Goal: Task Accomplishment & Management: Complete application form

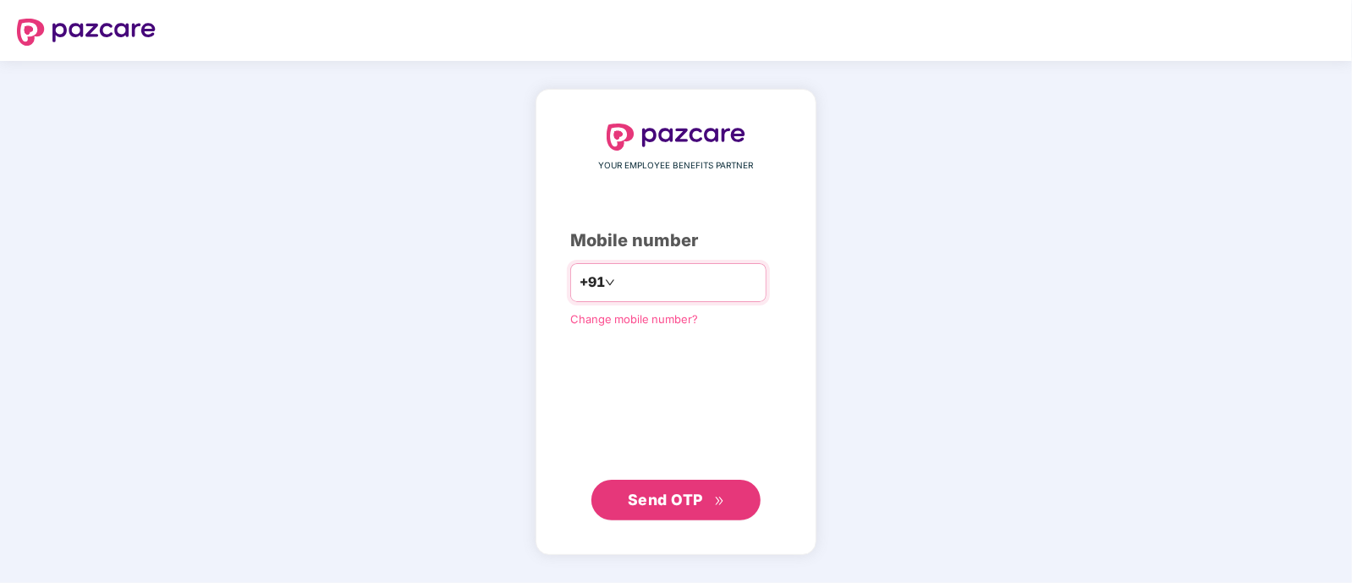
click at [637, 285] on input "number" at bounding box center [687, 282] width 139 height 27
click at [686, 272] on input "number" at bounding box center [687, 282] width 139 height 27
type input "**********"
click at [711, 497] on span "Send OTP" at bounding box center [676, 500] width 97 height 24
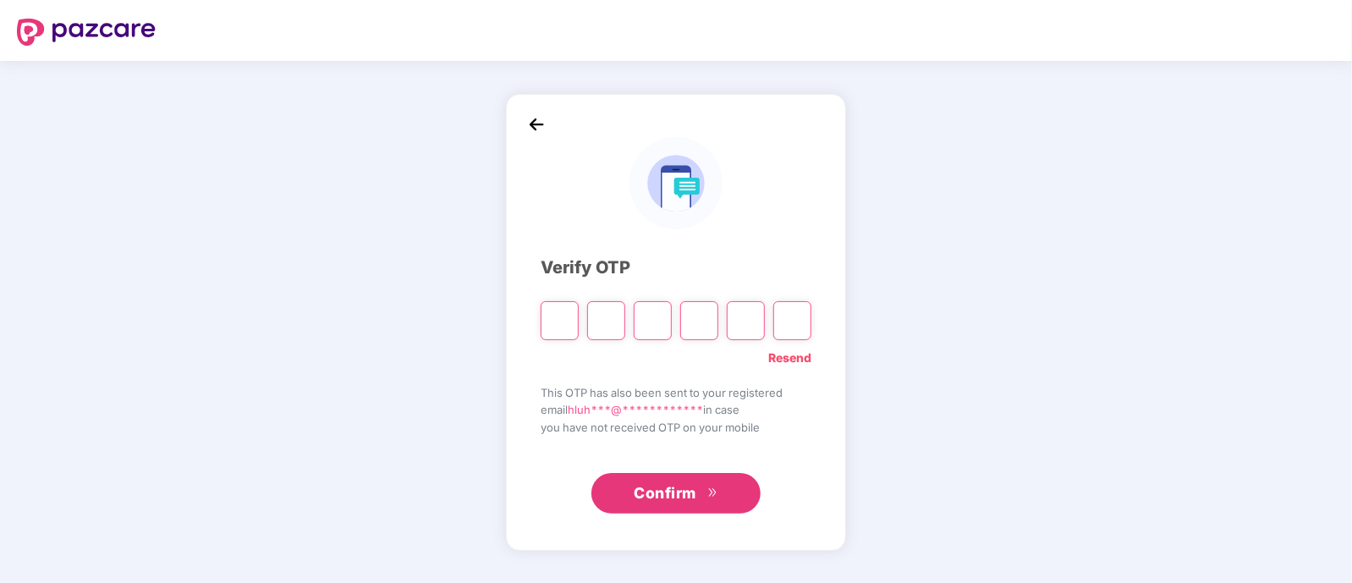
paste input "*"
type input "*"
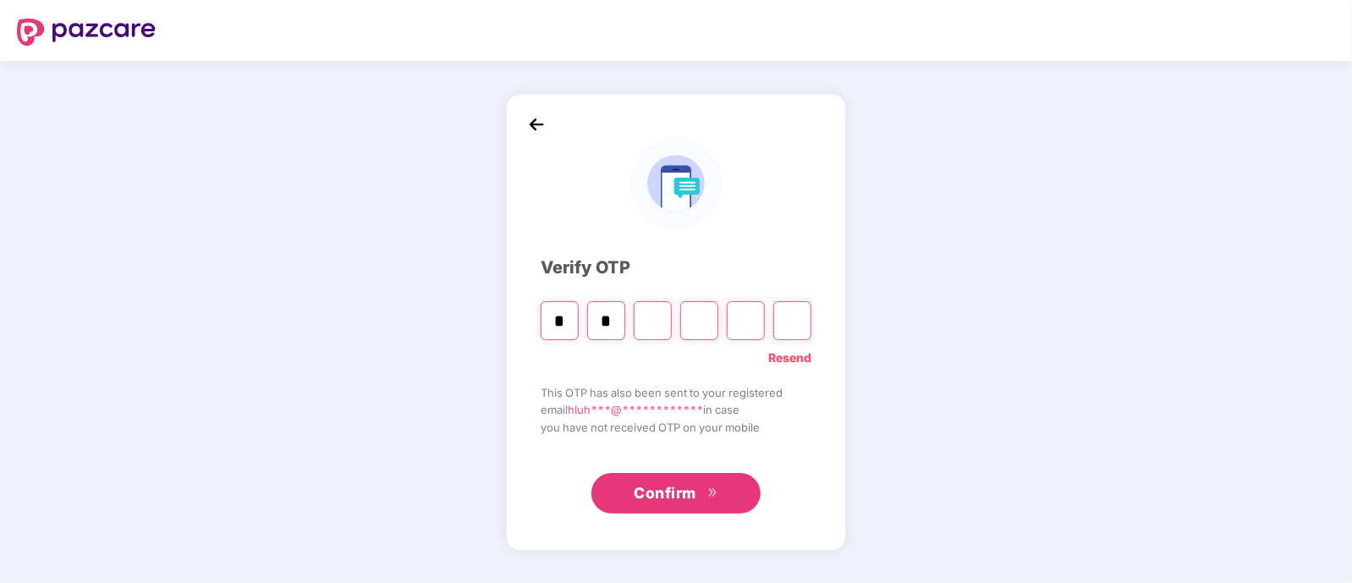
type input "*"
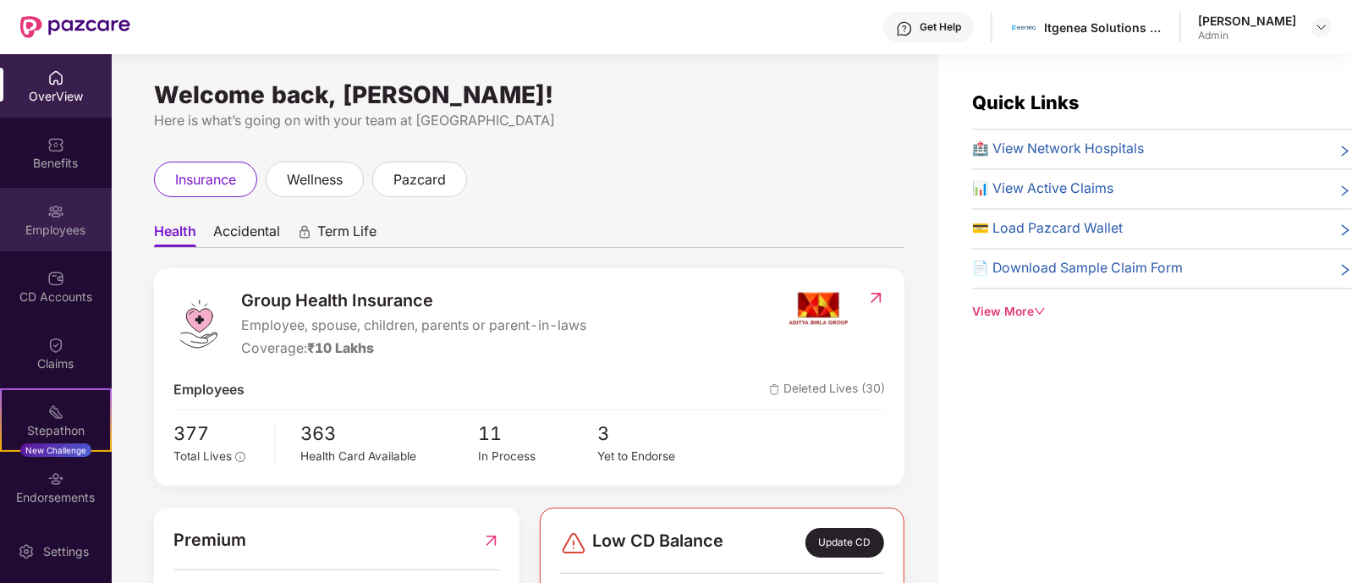
click at [43, 226] on div "Employees" at bounding box center [56, 230] width 112 height 17
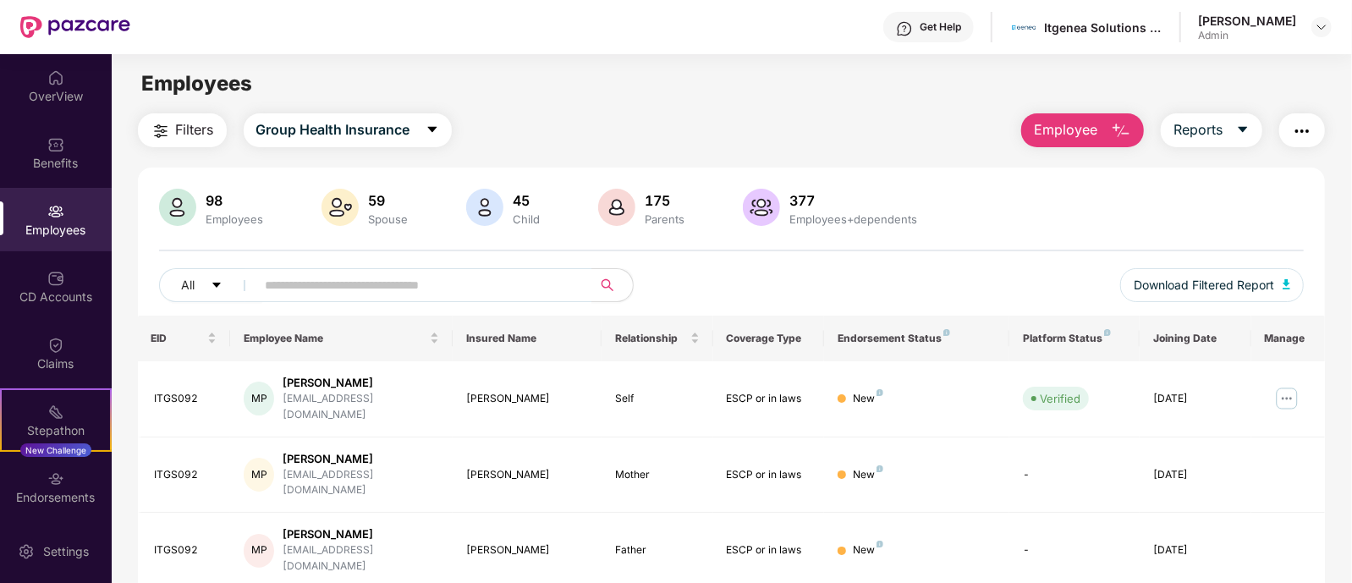
click at [1049, 145] on button "Employee" at bounding box center [1082, 130] width 123 height 34
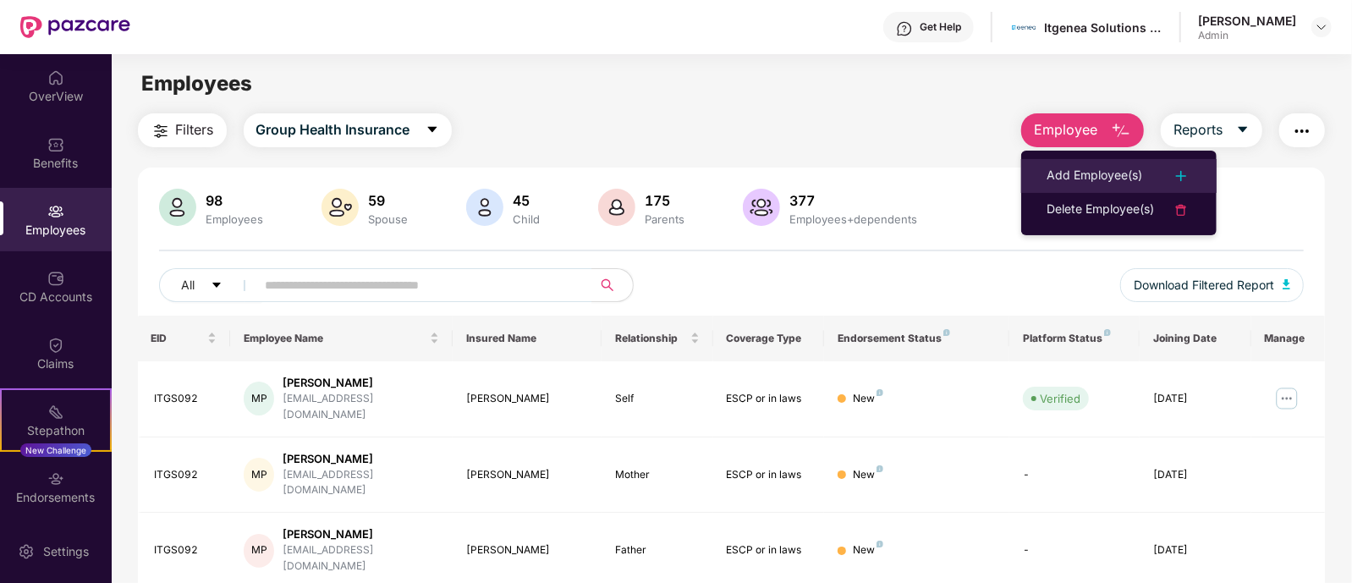
click at [1047, 173] on div "Add Employee(s)" at bounding box center [1094, 176] width 96 height 20
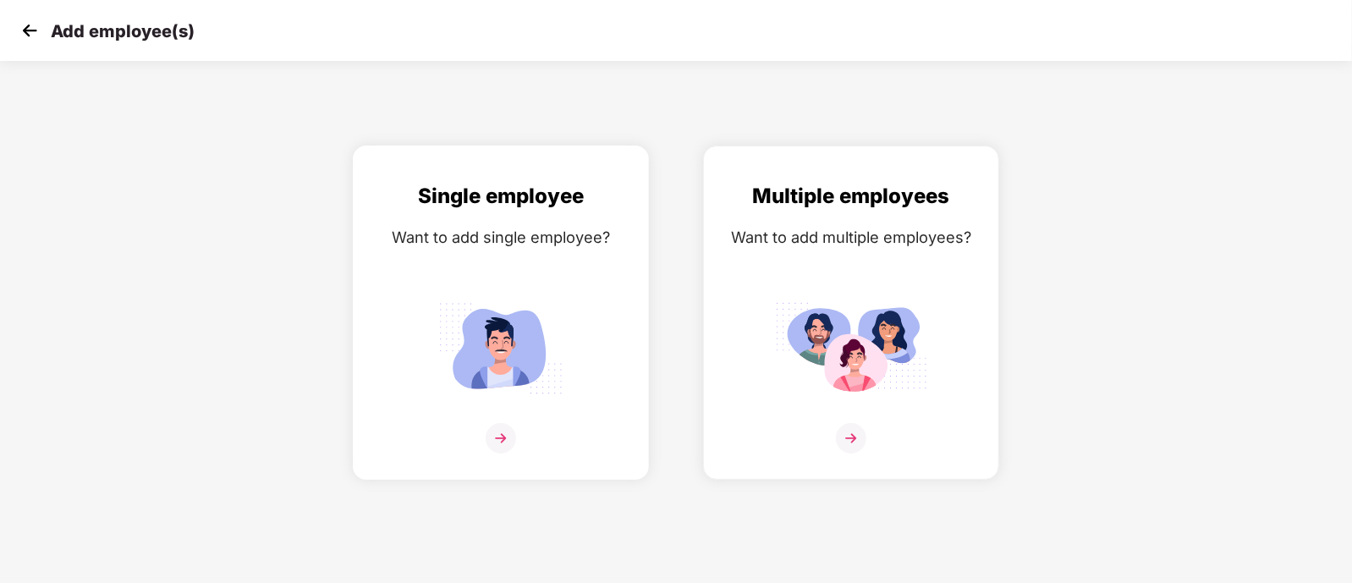
click at [605, 291] on div "Single employee Want to add single employee?" at bounding box center [500, 327] width 261 height 294
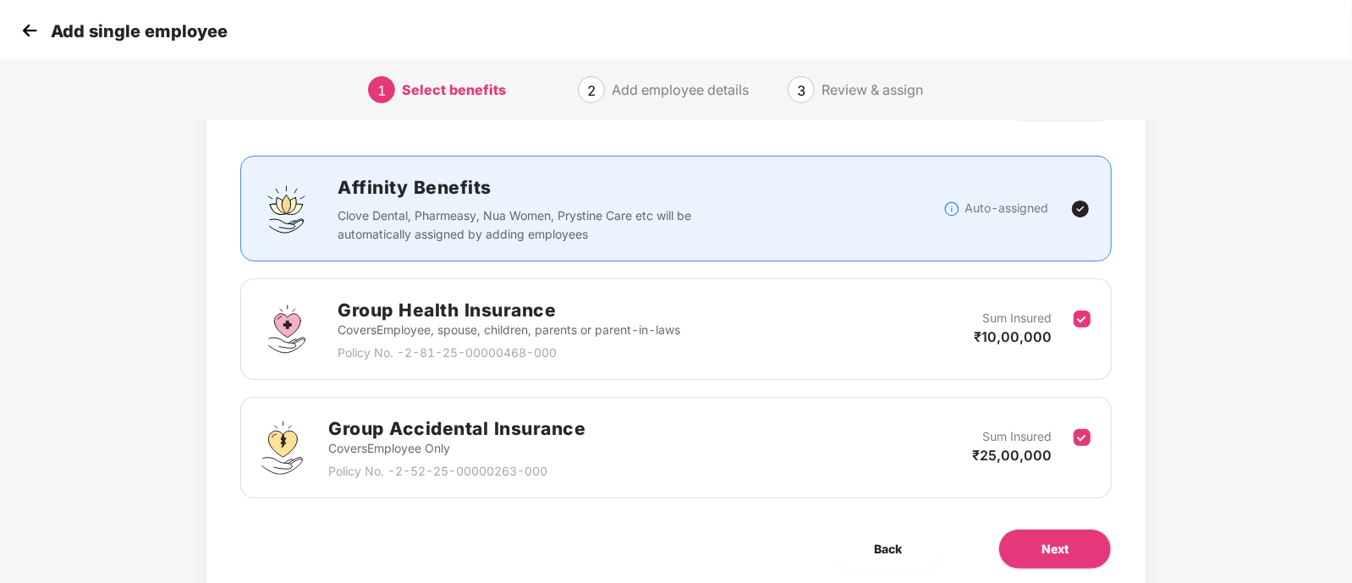
scroll to position [140, 0]
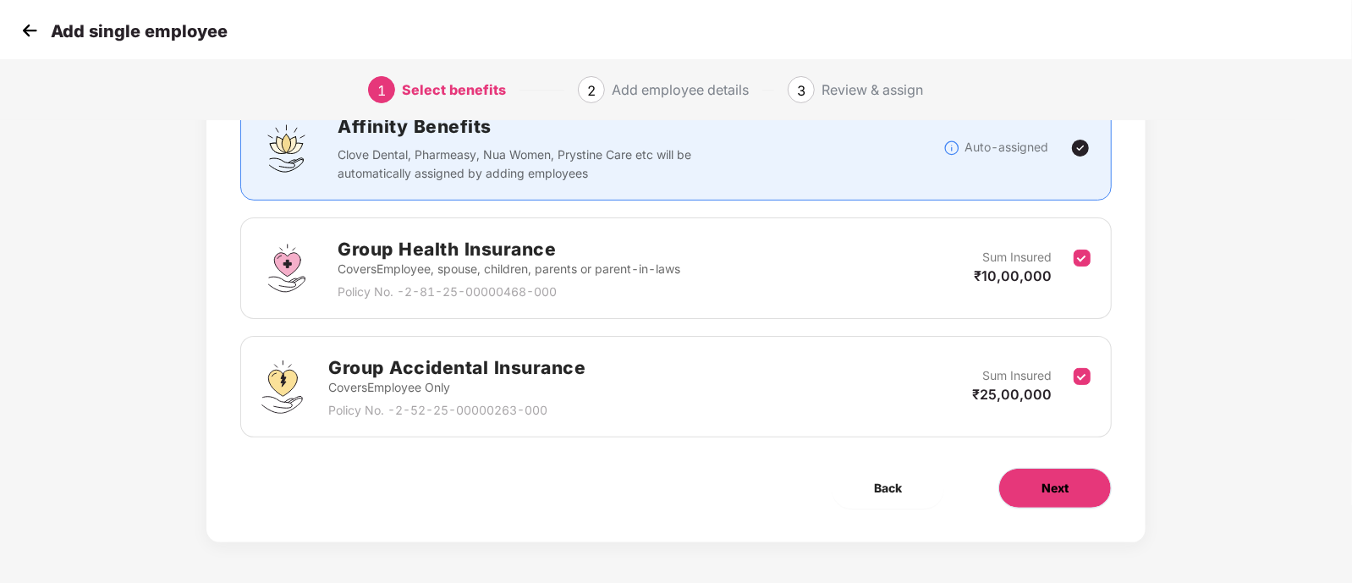
click at [1056, 479] on span "Next" at bounding box center [1054, 488] width 27 height 19
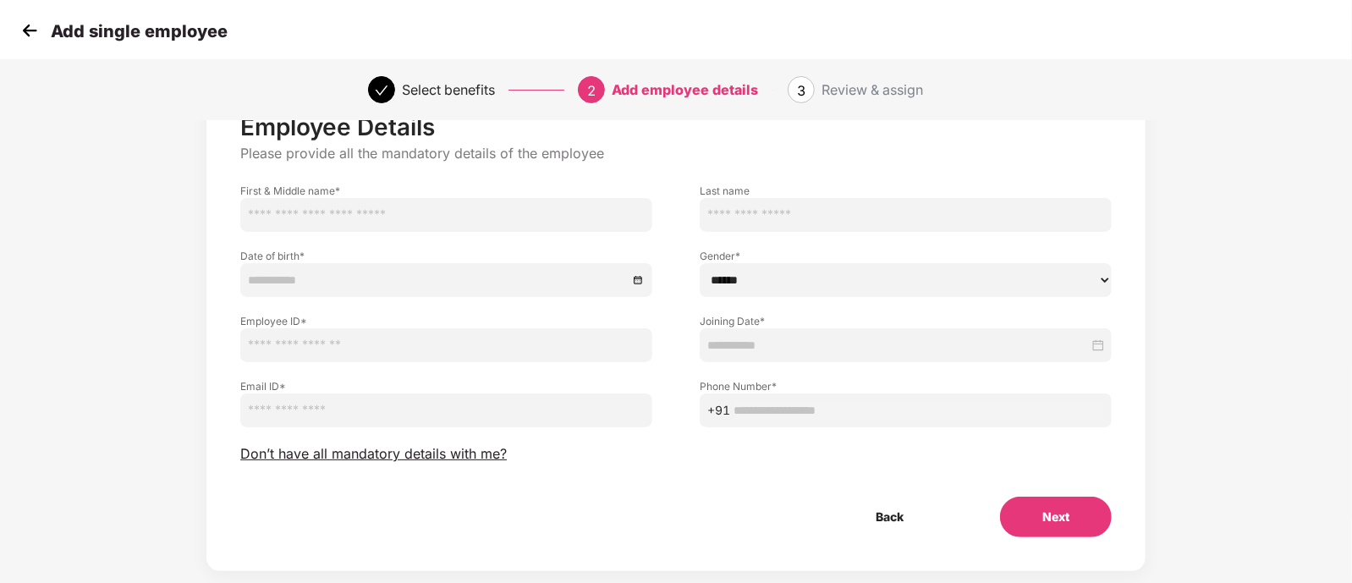
scroll to position [94, 0]
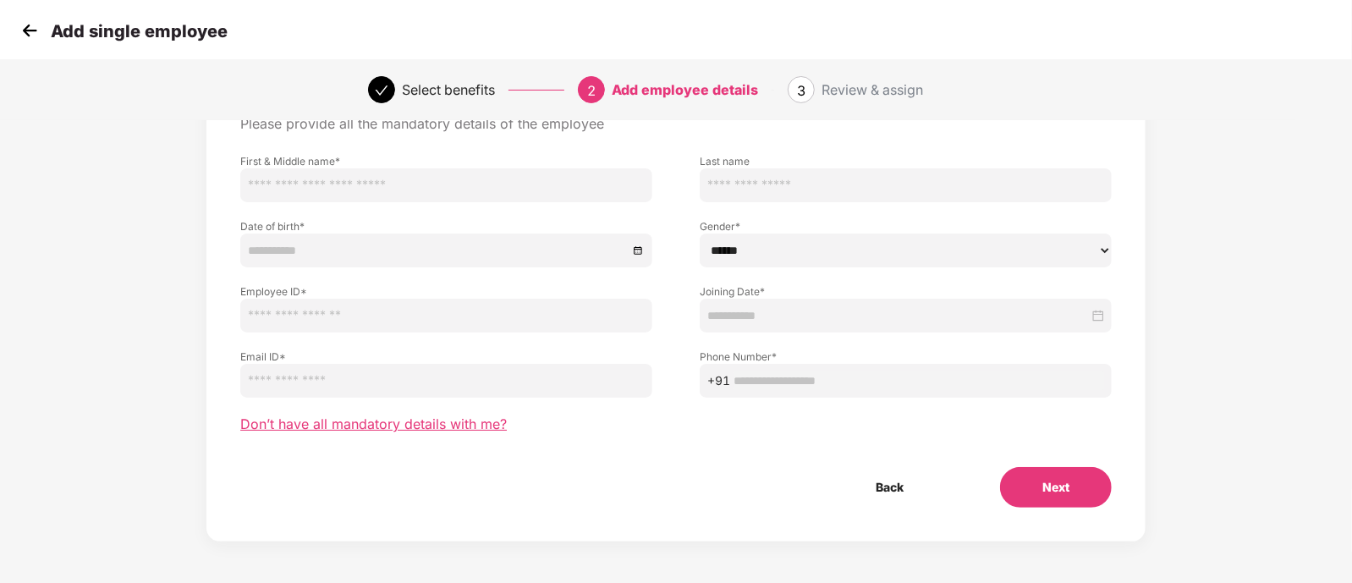
click at [412, 420] on span "Don’t have all mandatory details with me?" at bounding box center [373, 424] width 266 height 18
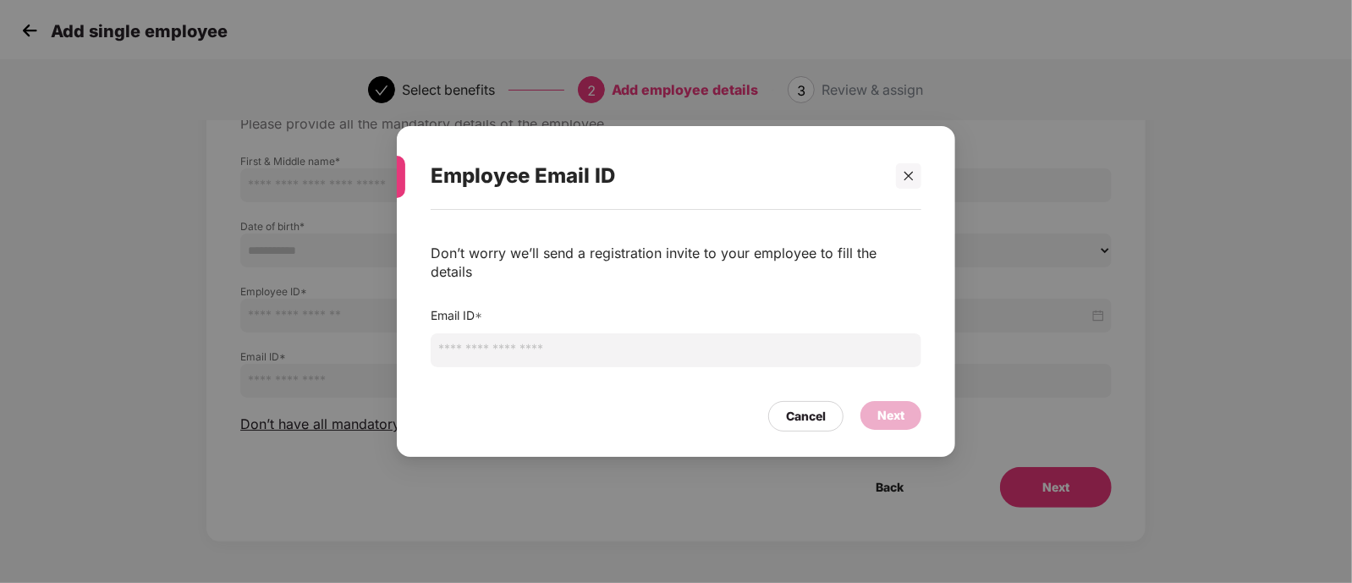
click at [562, 337] on input "email" at bounding box center [676, 350] width 491 height 34
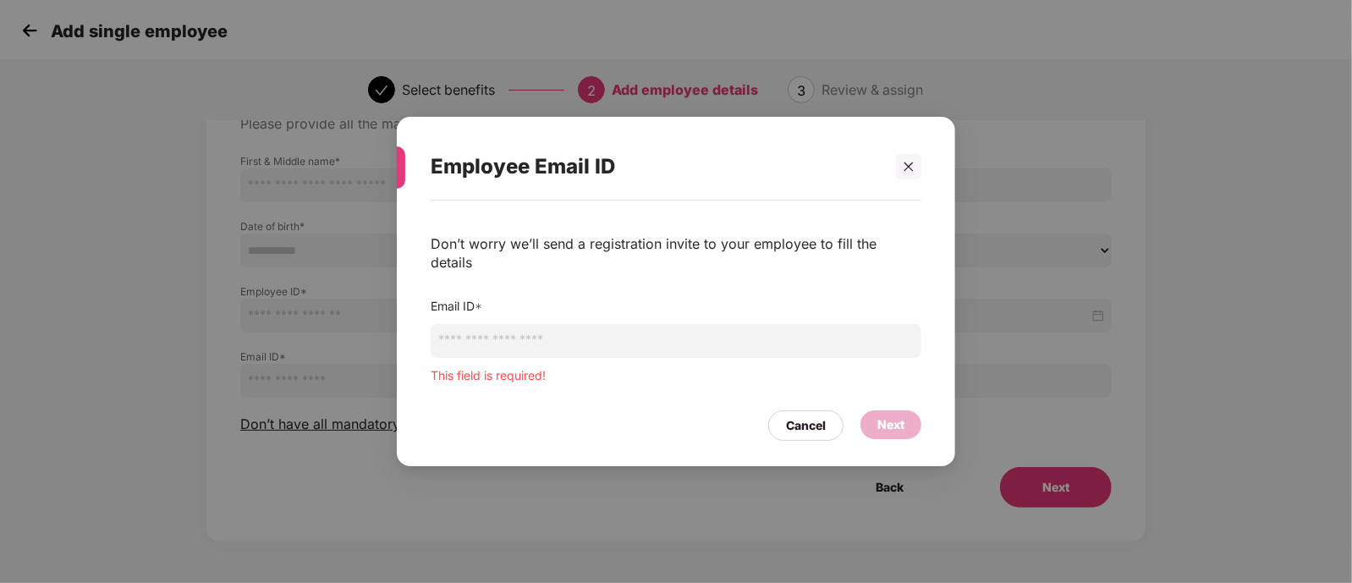
paste input "**********"
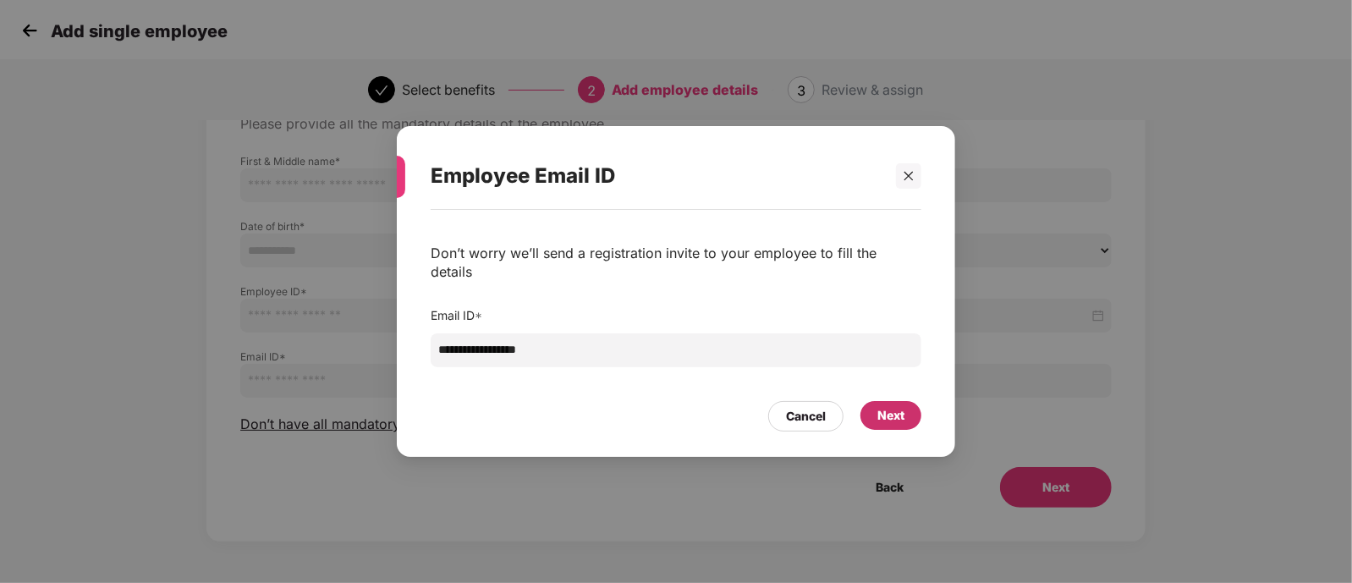
type input "**********"
click at [885, 406] on div "Next" at bounding box center [890, 415] width 27 height 19
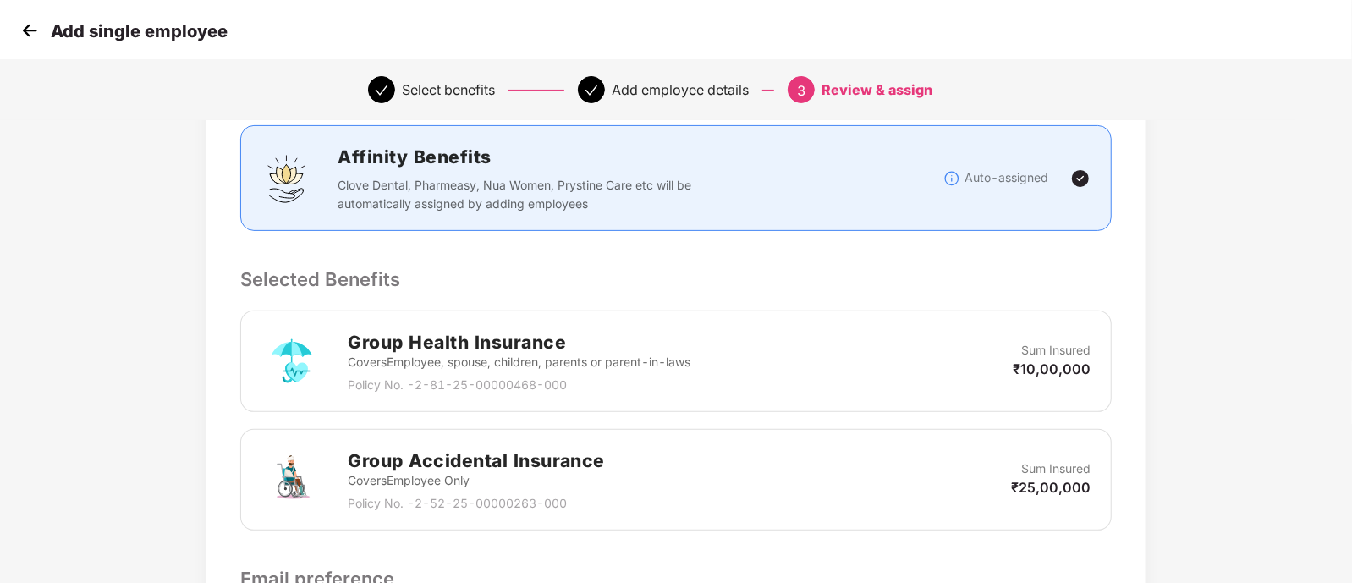
scroll to position [478, 0]
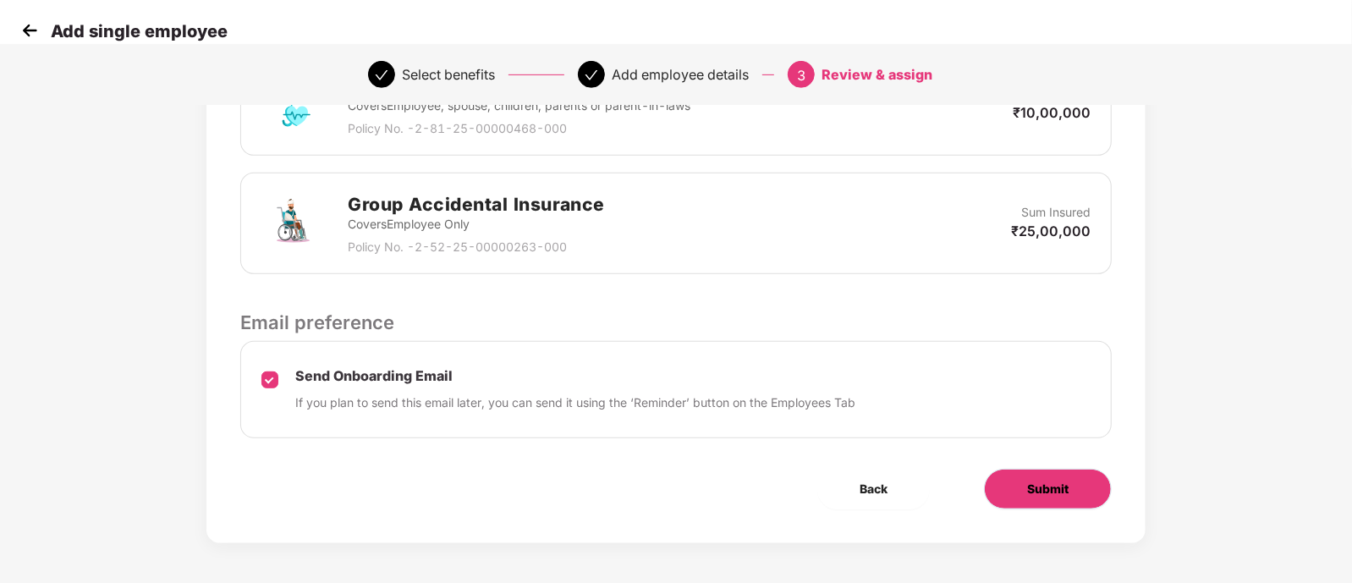
click at [1034, 469] on button "Submit" at bounding box center [1048, 489] width 128 height 41
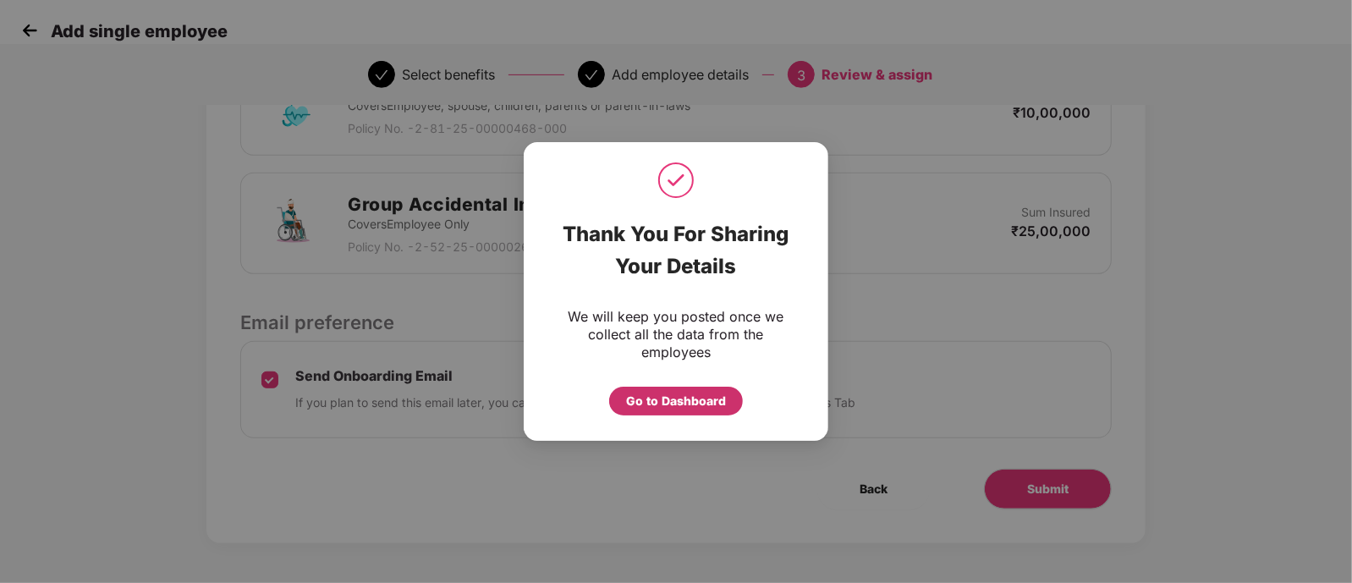
click at [672, 399] on div "Go to Dashboard" at bounding box center [676, 401] width 100 height 19
